Goal: Task Accomplishment & Management: Manage account settings

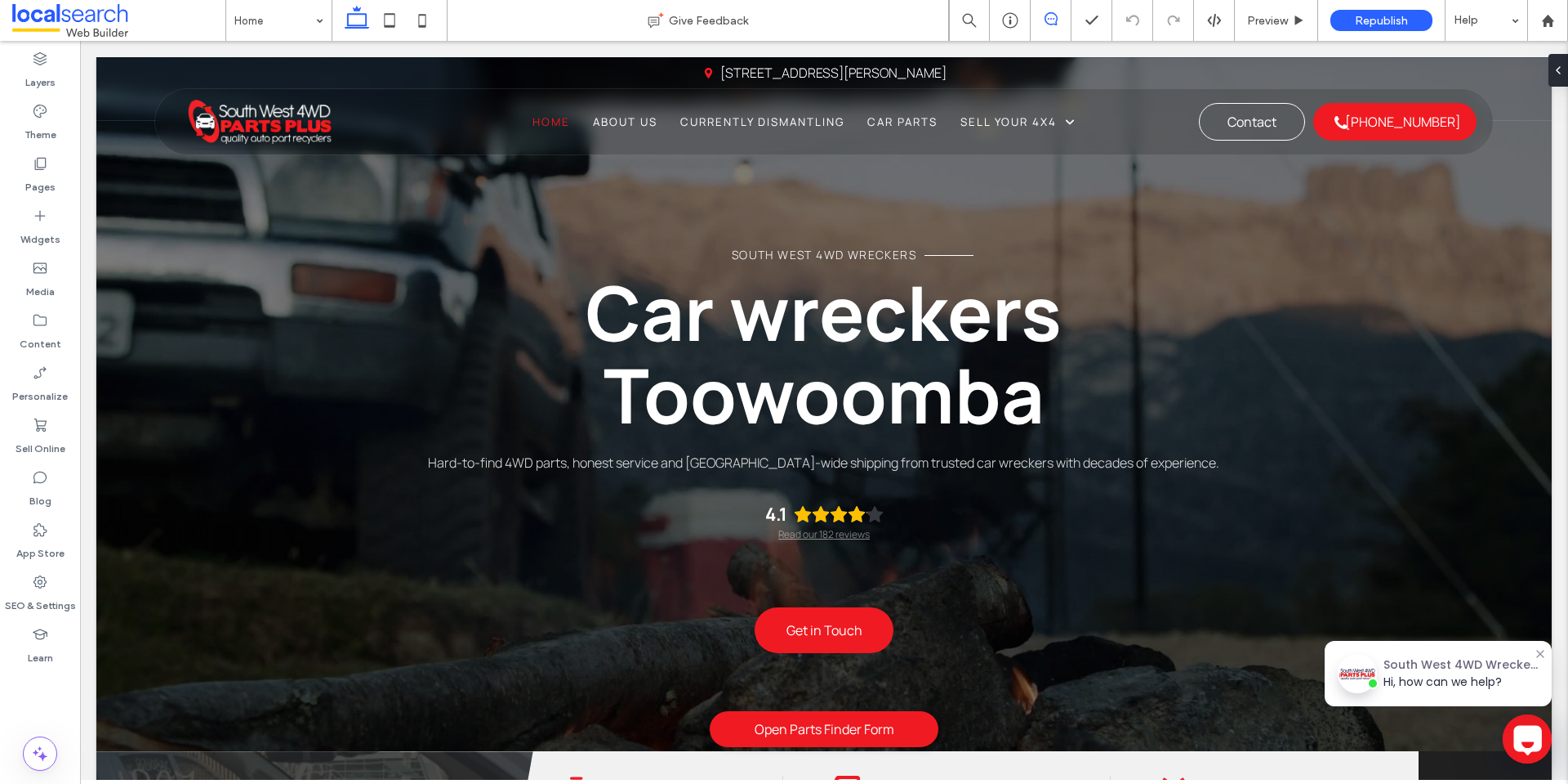
click at [1047, 22] on icon at bounding box center [1050, 19] width 13 height 13
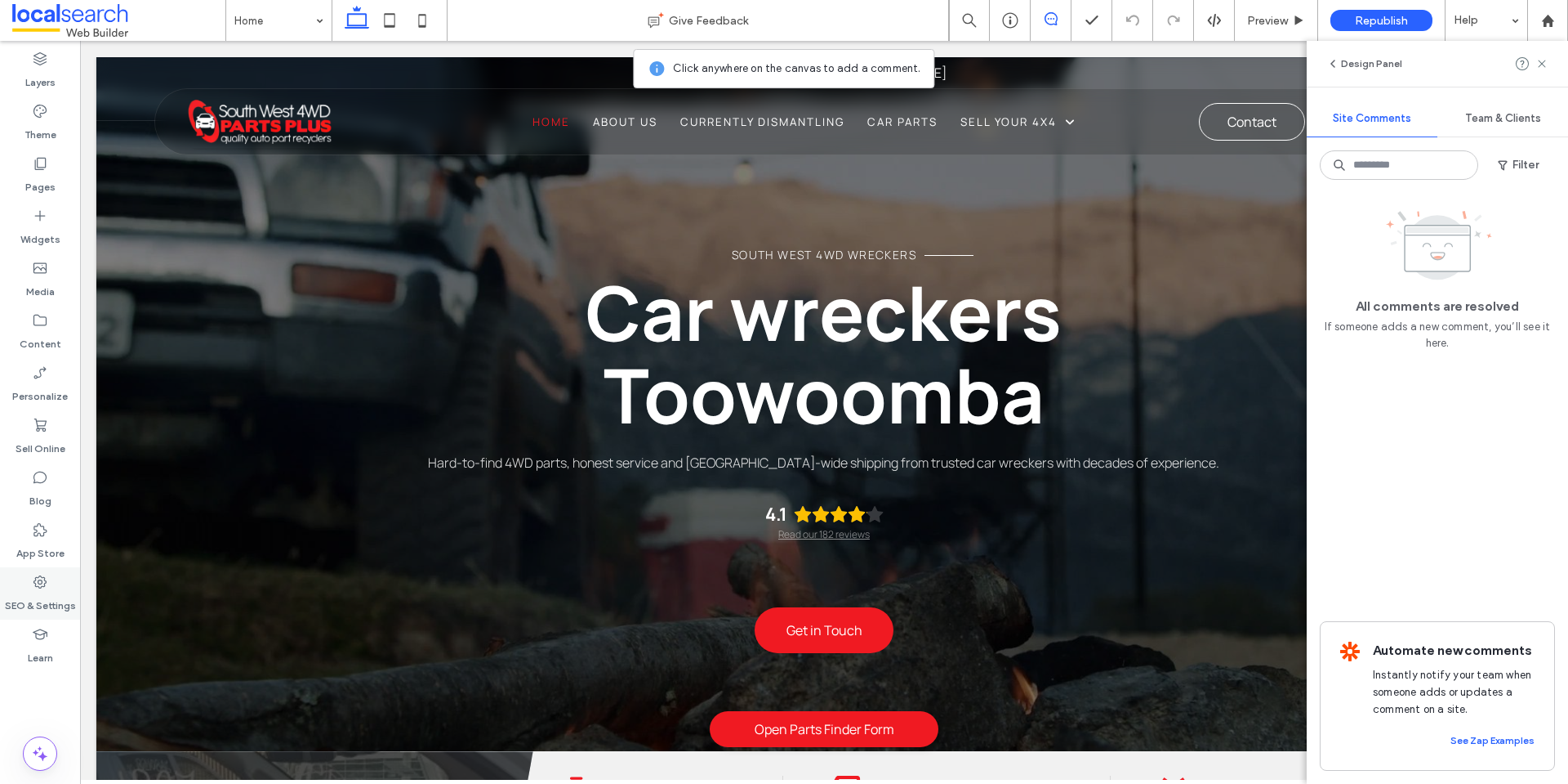
click at [35, 584] on use at bounding box center [39, 582] width 13 height 13
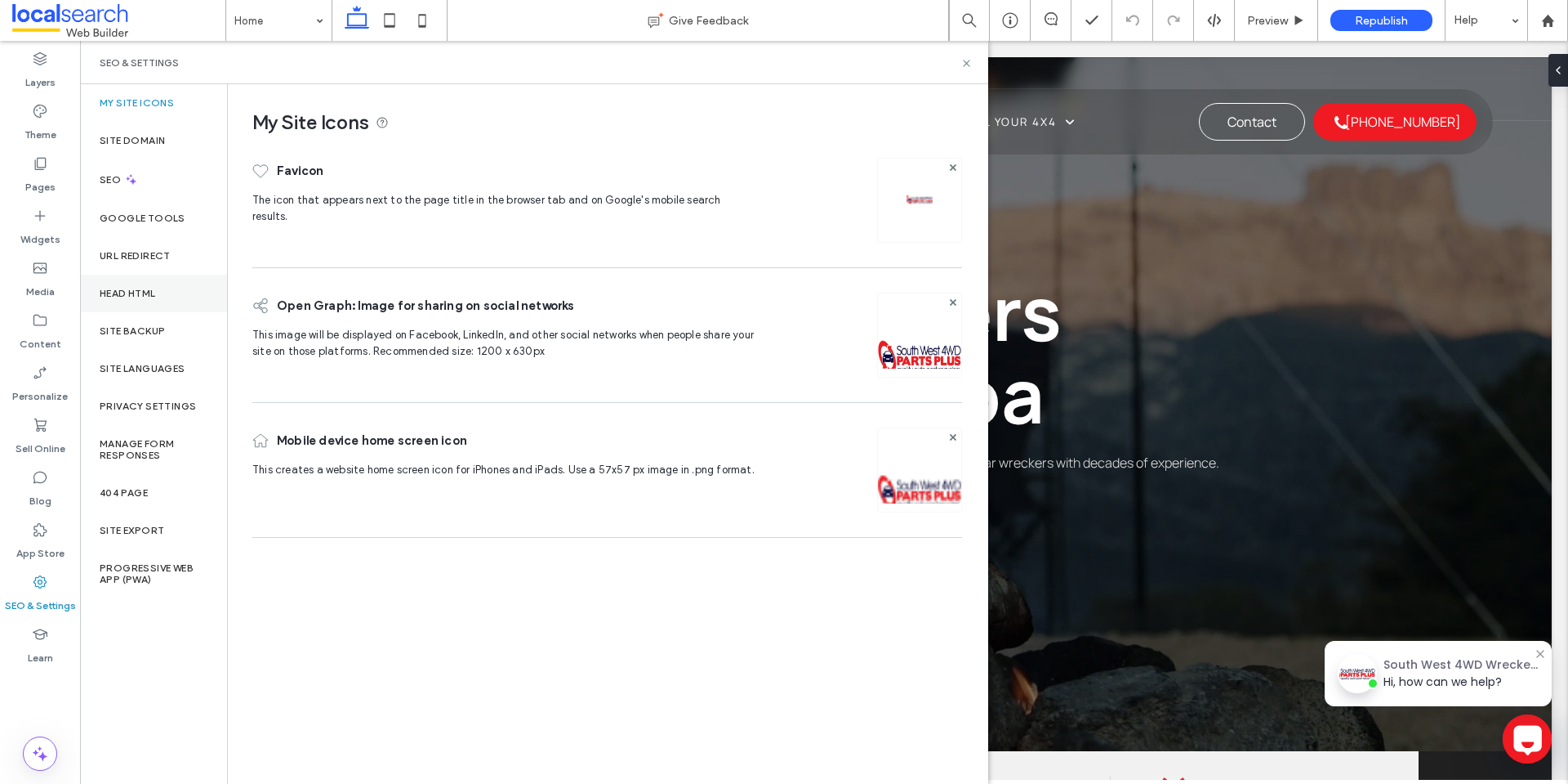
click at [160, 293] on div "Head HTML" at bounding box center [153, 293] width 147 height 37
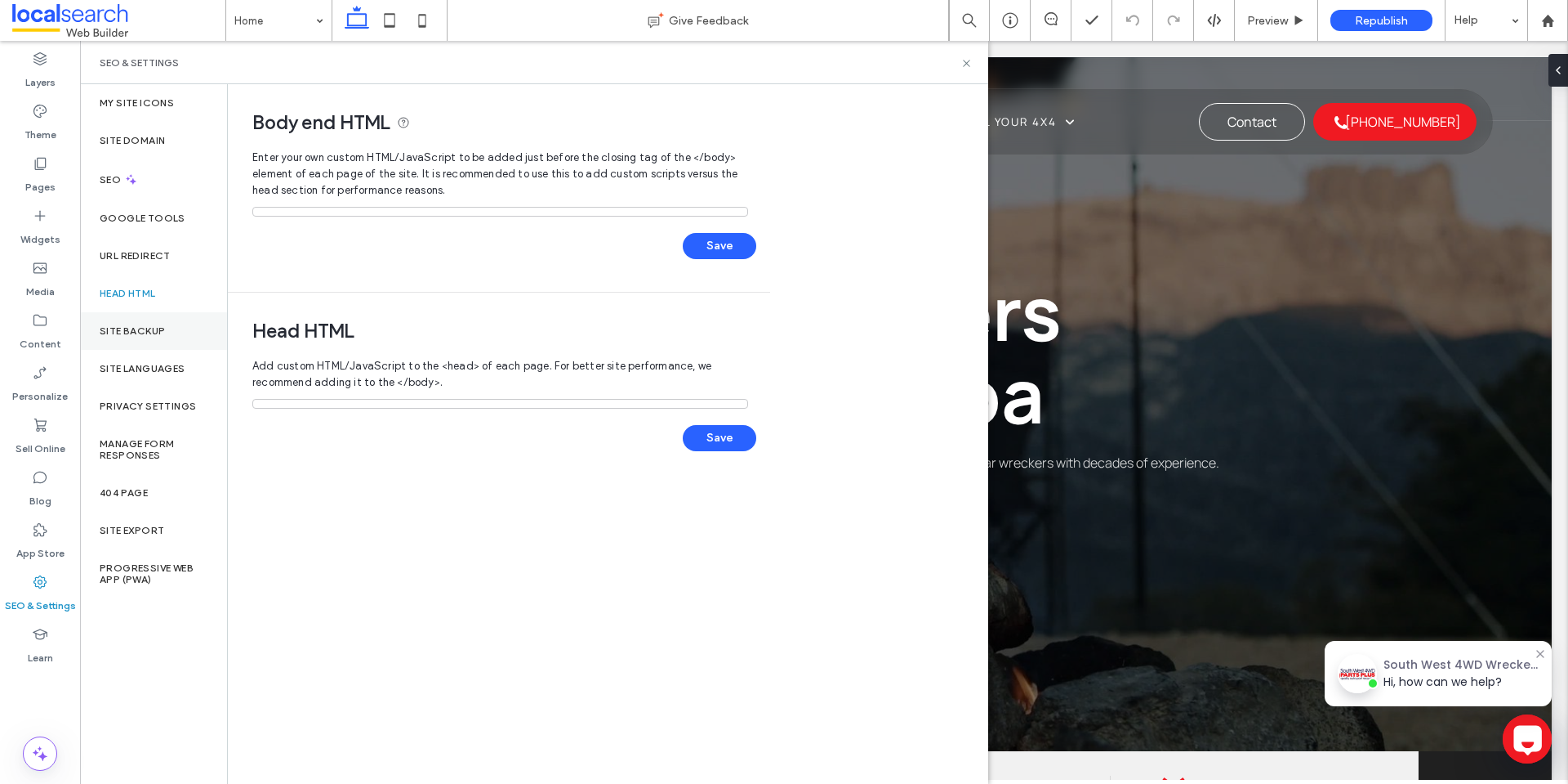
click at [166, 327] on div "Site Backup" at bounding box center [153, 330] width 147 height 37
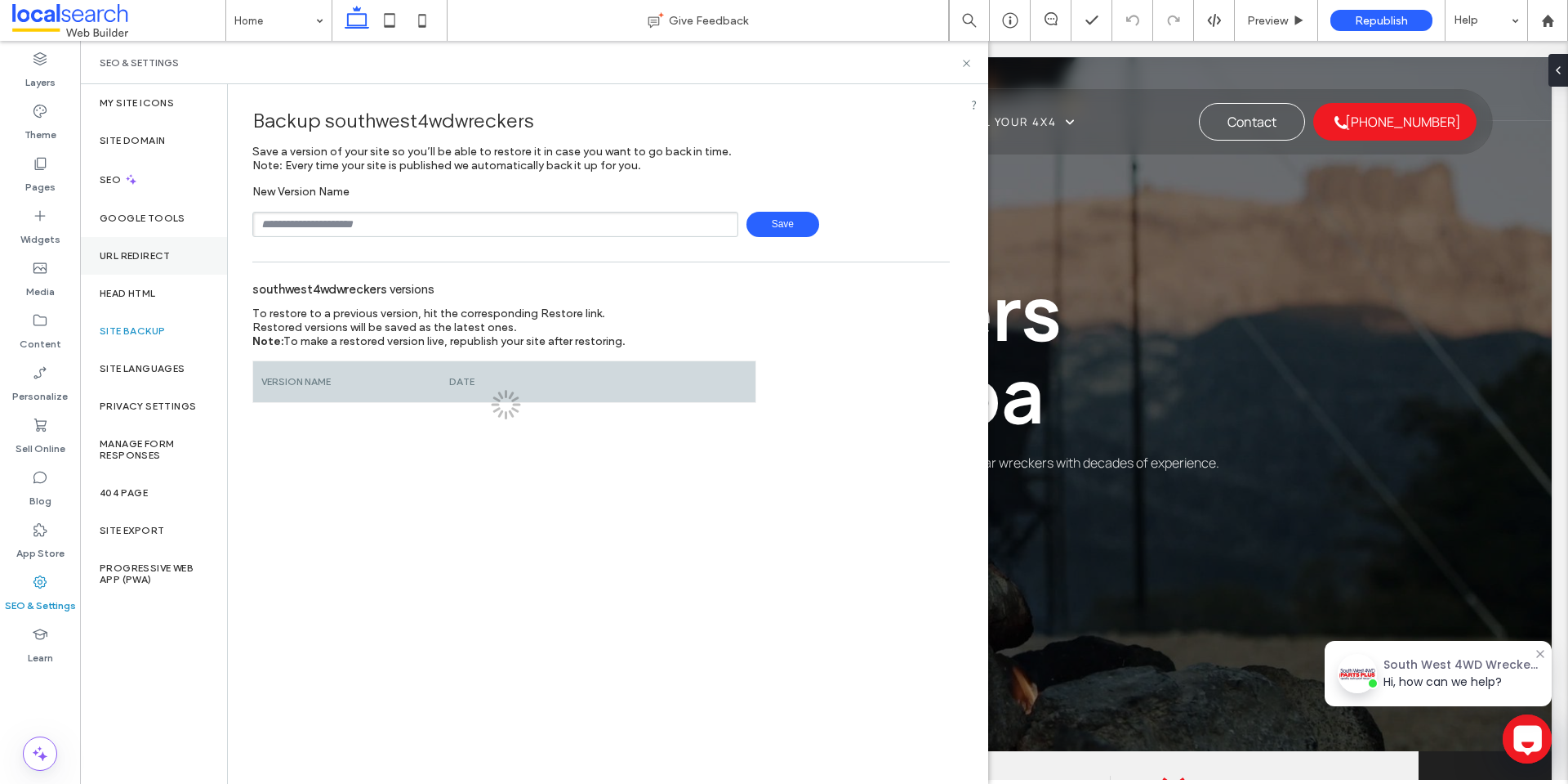
click at [163, 251] on label "URL Redirect" at bounding box center [135, 256] width 71 height 12
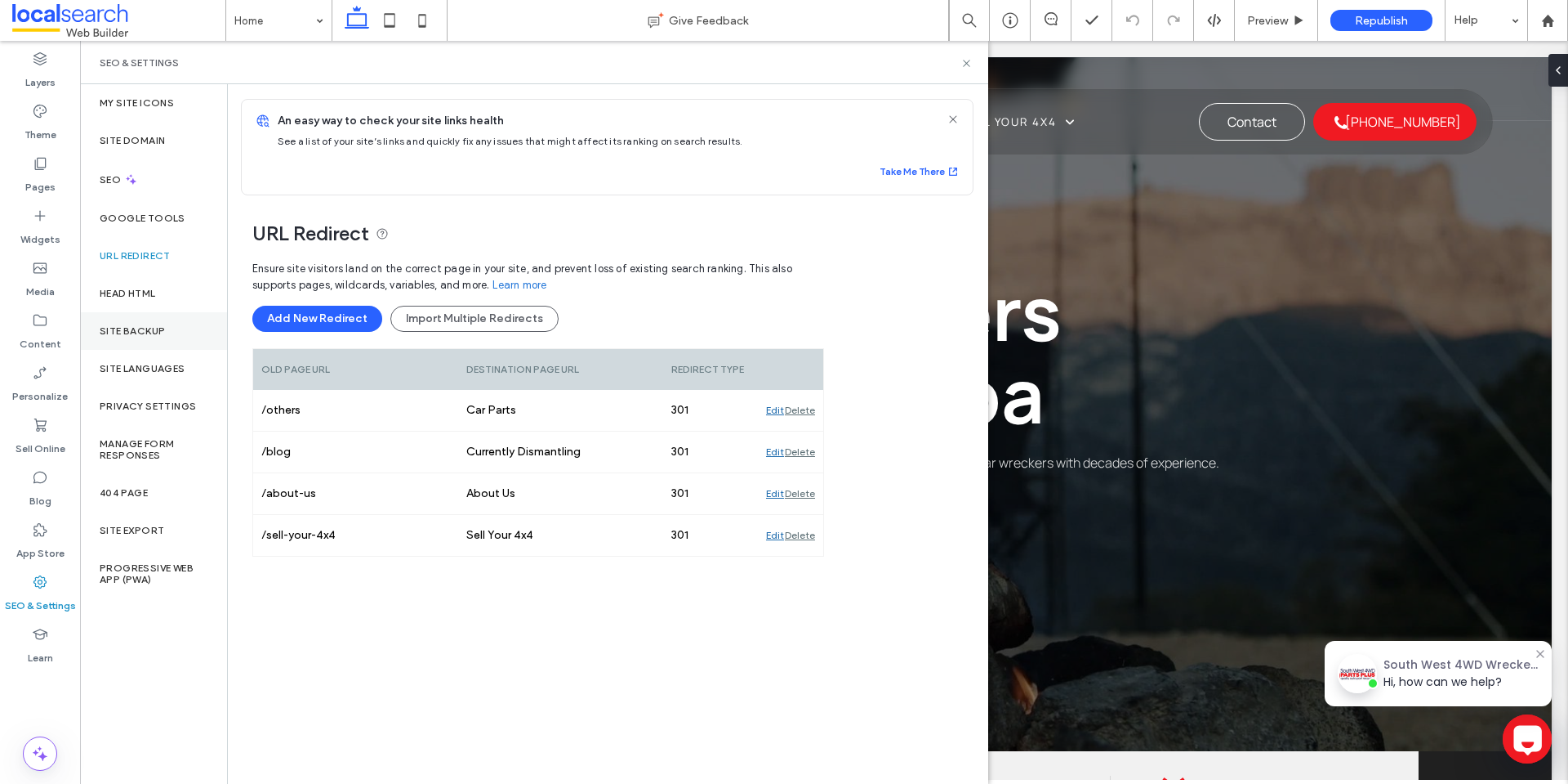
click at [119, 330] on label "Site Backup" at bounding box center [132, 331] width 65 height 12
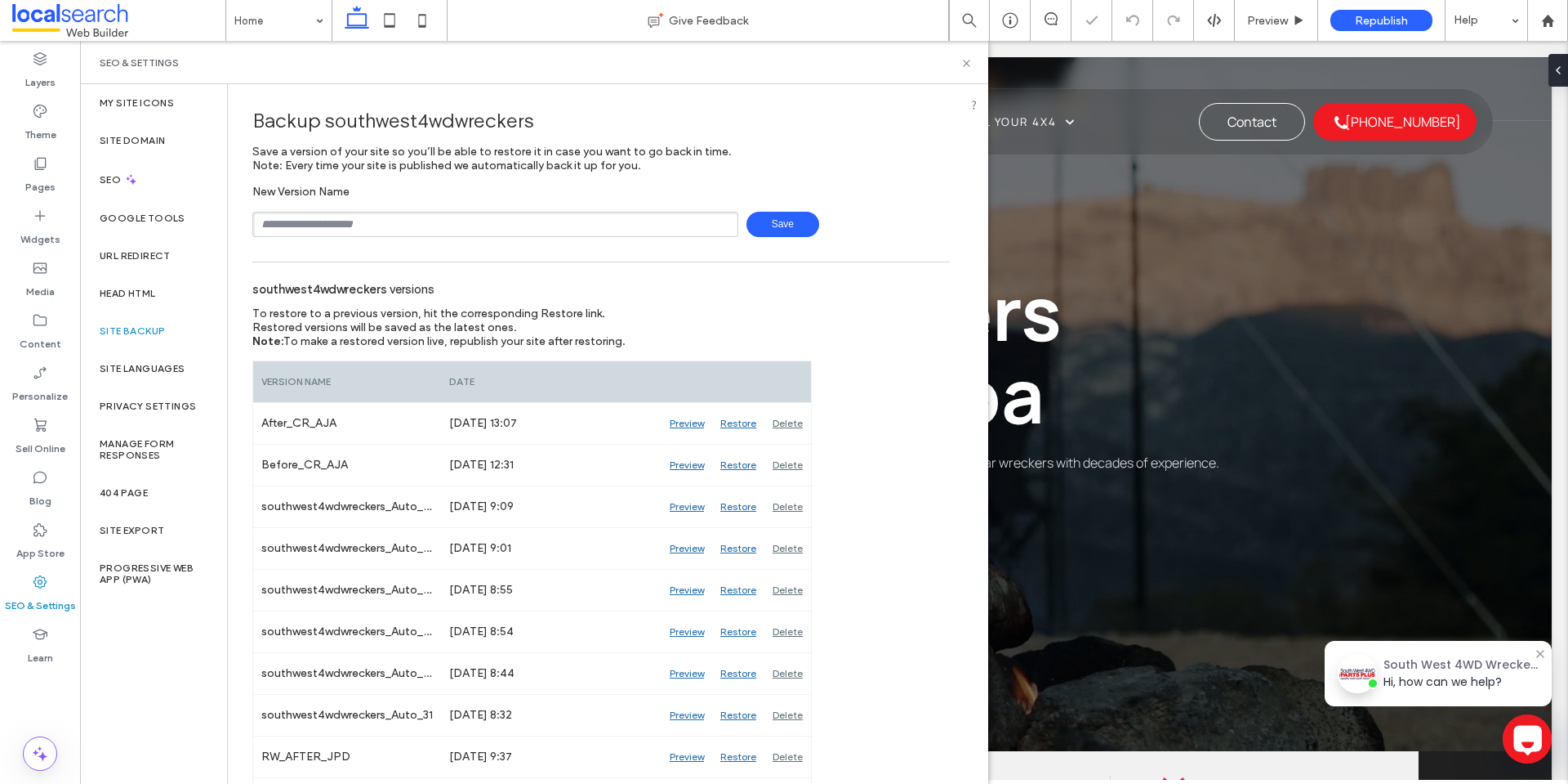
click at [355, 216] on input "text" at bounding box center [494, 225] width 486 height 25
type input "**********"
click at [786, 223] on span "Save" at bounding box center [783, 225] width 72 height 25
click at [412, 223] on input "text" at bounding box center [494, 225] width 486 height 25
type input "**********"
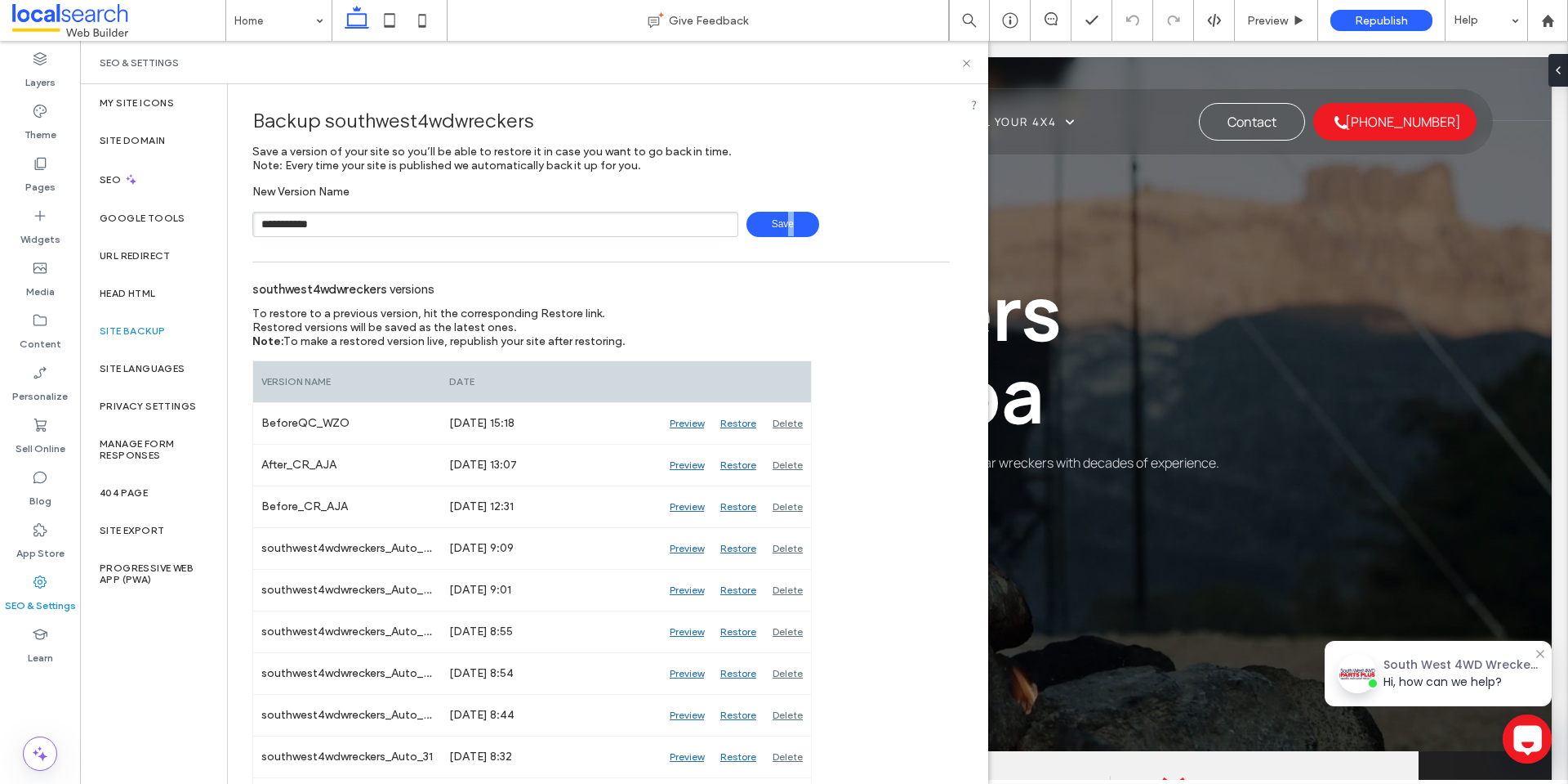
click at [783, 227] on span "Save" at bounding box center [783, 225] width 72 height 25
